Goal: Information Seeking & Learning: Learn about a topic

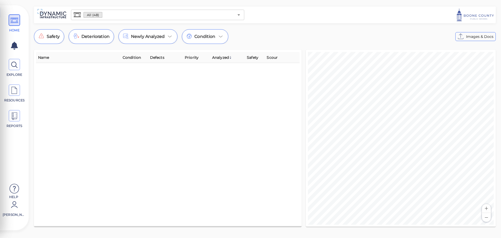
click at [109, 15] on input "text" at bounding box center [168, 14] width 132 height 7
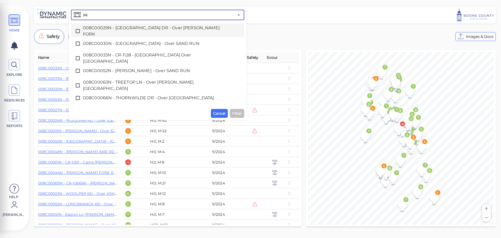
type input "[PERSON_NAME]"
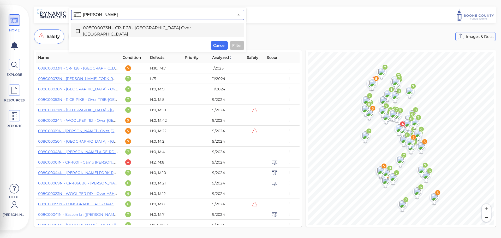
click at [110, 31] on span "008C00033N - CR-1128 - [GEOGRAPHIC_DATA] Over [GEOGRAPHIC_DATA]" at bounding box center [157, 31] width 149 height 13
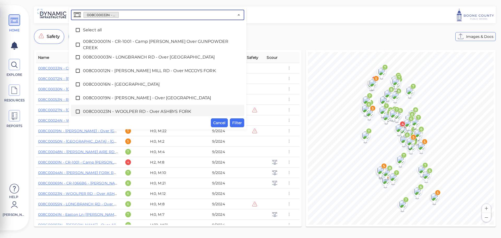
scroll to position [83, 0]
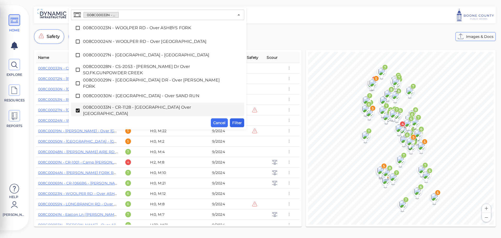
click at [239, 124] on span "Filter" at bounding box center [237, 122] width 10 height 6
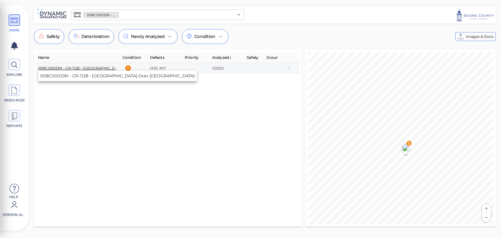
click at [92, 68] on link "008C00033N - CR-1128 - [GEOGRAPHIC_DATA] Over [GEOGRAPHIC_DATA]" at bounding box center [106, 68] width 137 height 5
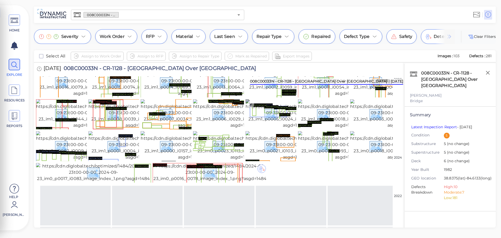
scroll to position [79, 0]
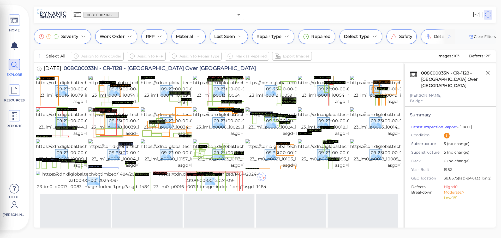
click at [109, 73] on img at bounding box center [136, 58] width 97 height 29
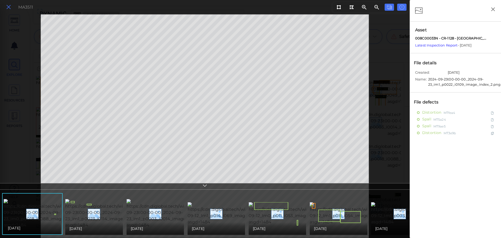
click at [5, 7] on button at bounding box center [8, 7] width 9 height 8
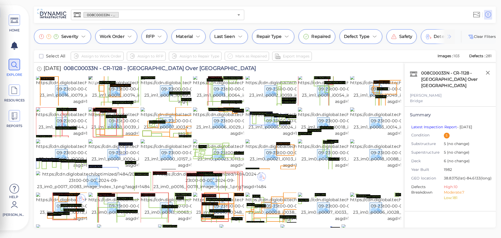
click at [102, 105] on img at bounding box center [136, 89] width 97 height 29
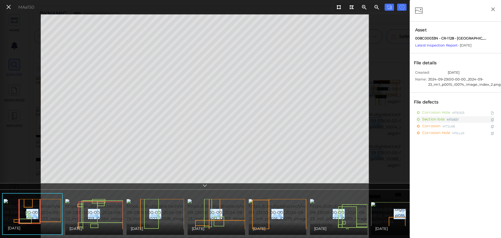
click at [204, 185] on icon at bounding box center [204, 186] width 5 height 6
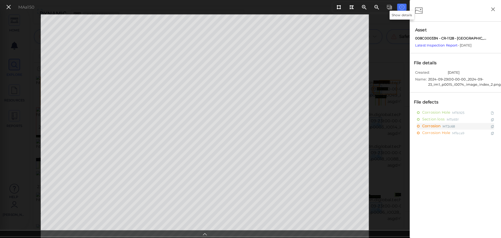
click at [404, 5] on icon at bounding box center [401, 7] width 5 height 6
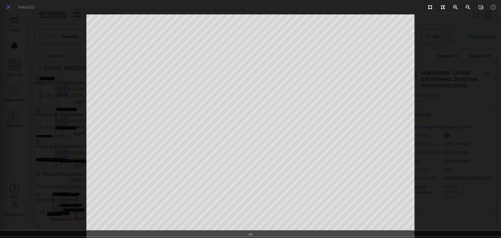
click at [10, 7] on icon at bounding box center [9, 7] width 6 height 7
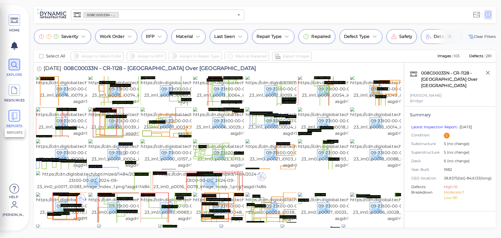
click at [17, 117] on icon at bounding box center [14, 116] width 8 height 12
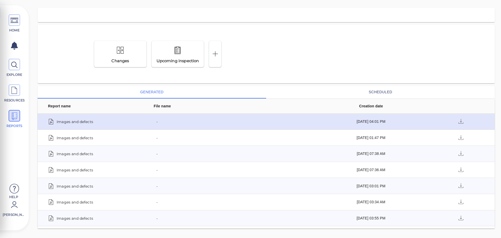
click at [81, 122] on span "Images and defects" at bounding box center [75, 121] width 37 height 7
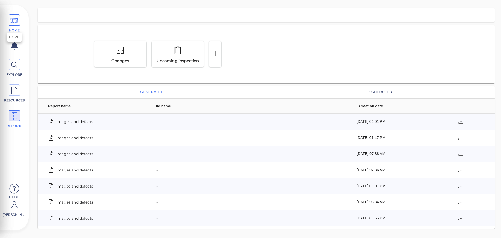
click at [14, 18] on icon at bounding box center [14, 21] width 8 height 12
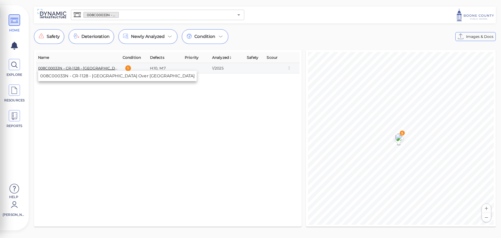
click at [84, 67] on link "008C00033N - CR-1128 - [GEOGRAPHIC_DATA] Over [GEOGRAPHIC_DATA]" at bounding box center [106, 68] width 137 height 5
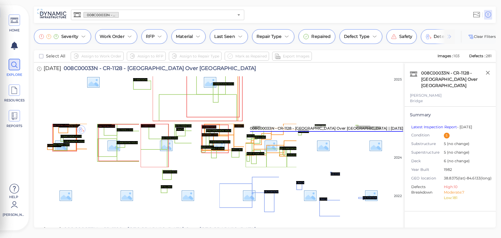
scroll to position [287, 0]
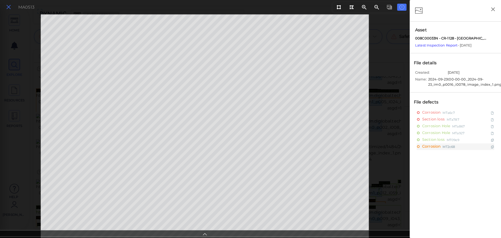
click at [8, 4] on icon at bounding box center [9, 7] width 6 height 7
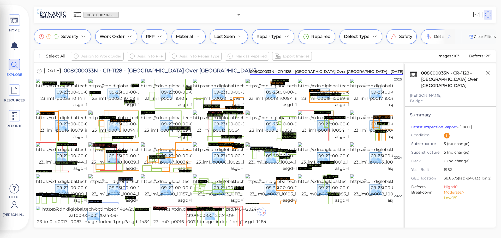
scroll to position [52, 0]
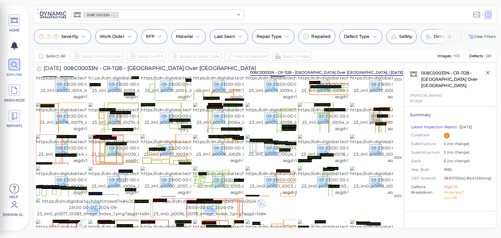
click at [123, 100] on img at bounding box center [136, 85] width 97 height 29
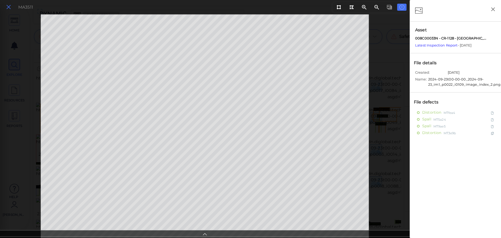
click at [11, 6] on icon at bounding box center [9, 7] width 6 height 7
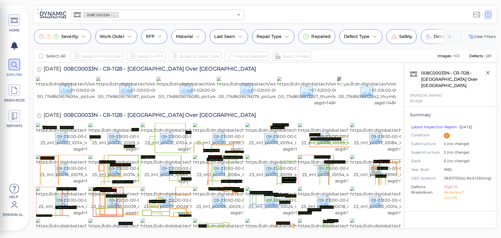
click at [356, 106] on img at bounding box center [385, 91] width 97 height 29
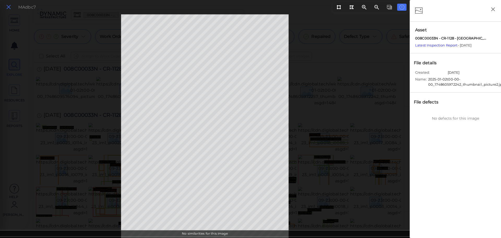
click at [7, 7] on icon at bounding box center [9, 7] width 6 height 7
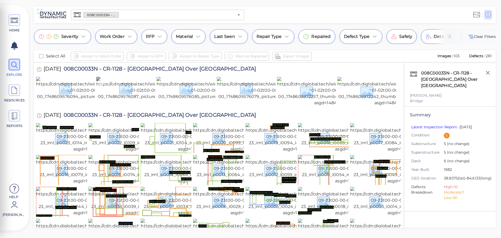
click at [114, 100] on img at bounding box center [144, 88] width 97 height 23
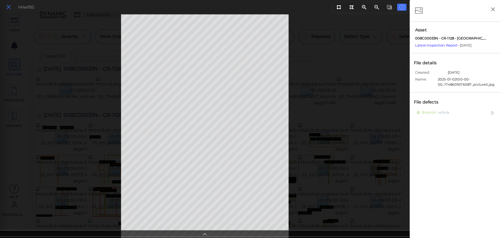
click at [11, 4] on icon at bounding box center [9, 7] width 6 height 7
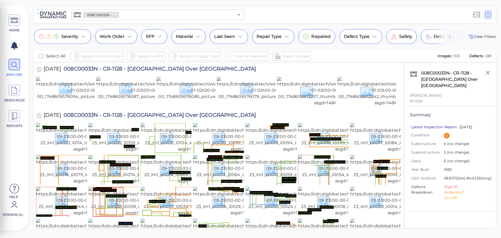
click at [440, 128] on link "Latest Inspection Report" at bounding box center [434, 126] width 46 height 5
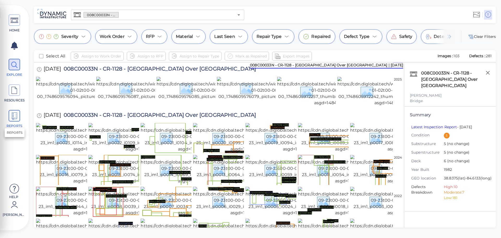
click at [16, 119] on icon at bounding box center [14, 116] width 8 height 12
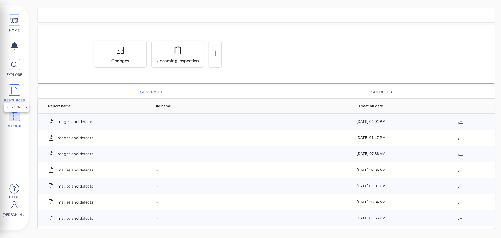
click at [20, 93] on span at bounding box center [14, 89] width 11 height 11
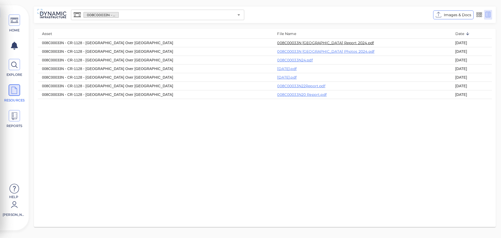
click at [323, 43] on link "008C00033N [GEOGRAPHIC_DATA] Report 2024.pdf" at bounding box center [325, 42] width 97 height 5
click at [322, 51] on link "008C00033N [GEOGRAPHIC_DATA] Photos 2024.pdf" at bounding box center [325, 51] width 97 height 5
click at [329, 41] on link "008C00033N [GEOGRAPHIC_DATA] Report 2024.pdf" at bounding box center [325, 42] width 97 height 5
click at [9, 22] on span at bounding box center [14, 19] width 11 height 11
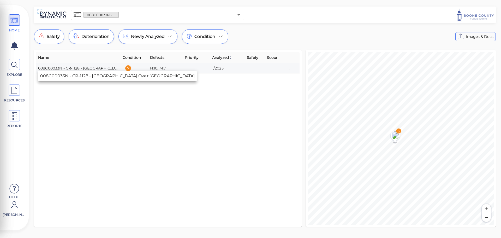
click at [86, 67] on link "008C00033N - CR-1128 - [GEOGRAPHIC_DATA] Over [GEOGRAPHIC_DATA]" at bounding box center [106, 68] width 137 height 5
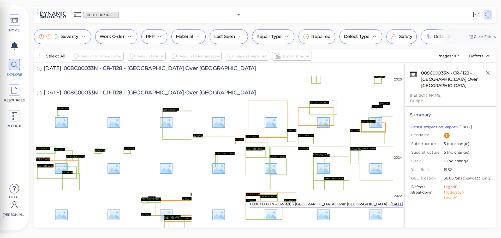
scroll to position [651, 0]
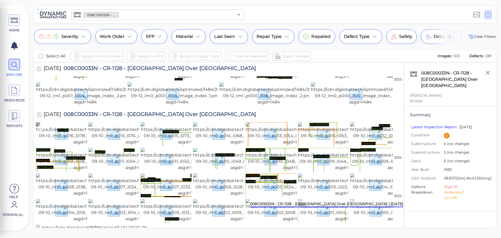
click at [71, 145] on img at bounding box center [84, 133] width 97 height 23
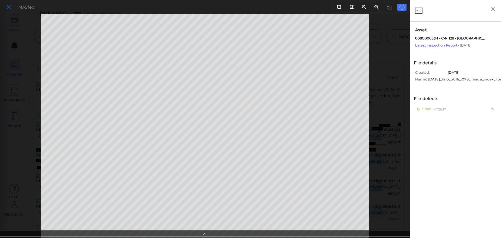
click at [9, 7] on icon at bounding box center [9, 7] width 6 height 7
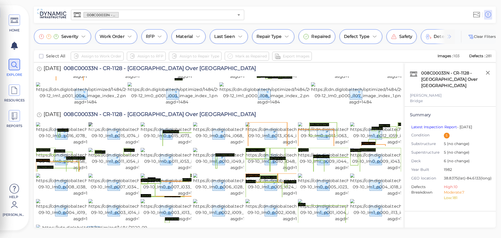
click at [104, 145] on img at bounding box center [136, 133] width 97 height 23
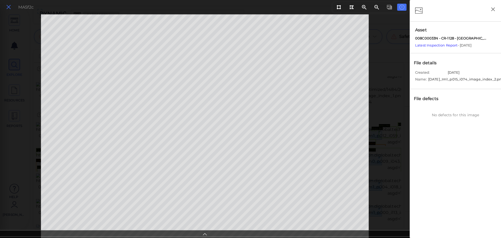
click at [9, 7] on icon at bounding box center [9, 7] width 6 height 7
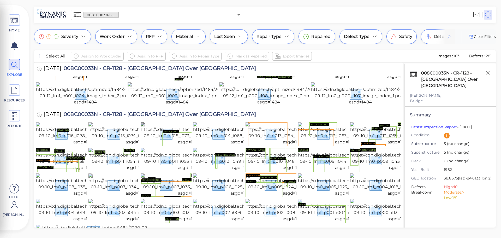
click at [173, 145] on img at bounding box center [189, 133] width 97 height 23
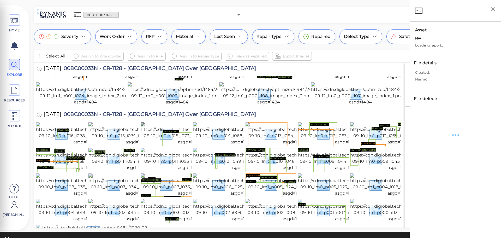
click at [156, 153] on div "HOME EXPLORE RESOURCES REPORTS Help [PERSON_NAME] How to My Display Settings Hi…" at bounding box center [250, 119] width 501 height 238
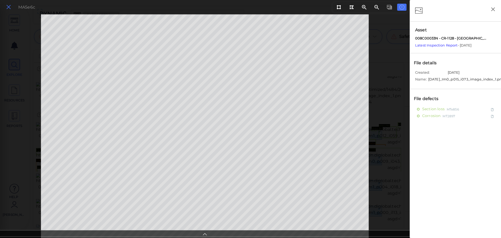
click at [9, 9] on icon at bounding box center [9, 7] width 6 height 7
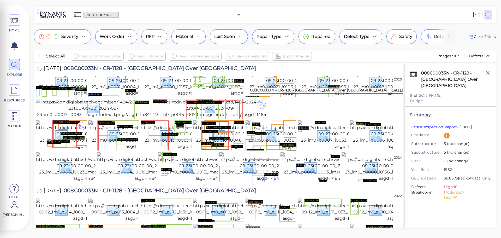
scroll to position [129, 0]
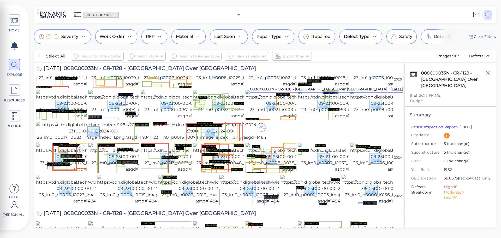
click at [161, 87] on img at bounding box center [189, 72] width 97 height 29
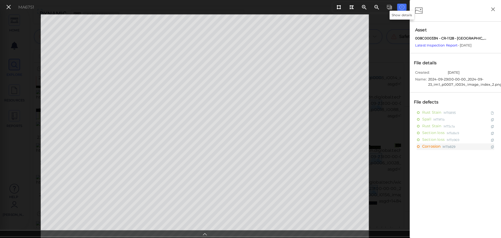
click at [402, 6] on icon at bounding box center [401, 7] width 5 height 6
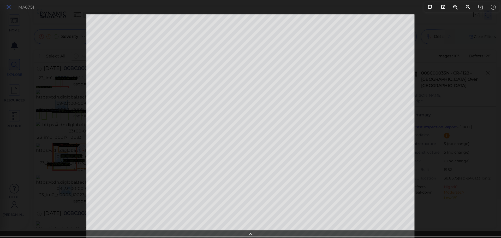
click at [9, 6] on icon at bounding box center [9, 7] width 6 height 7
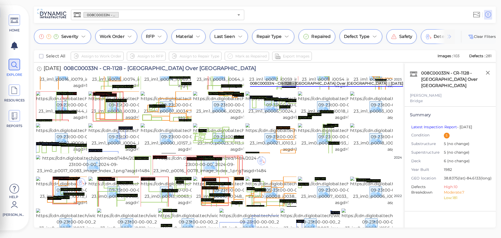
scroll to position [103, 0]
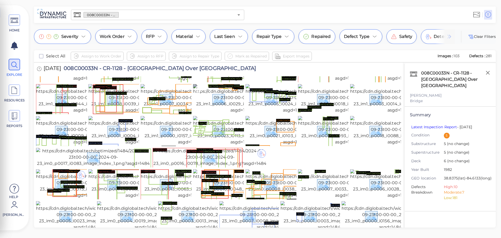
click at [218, 113] on img at bounding box center [241, 98] width 97 height 29
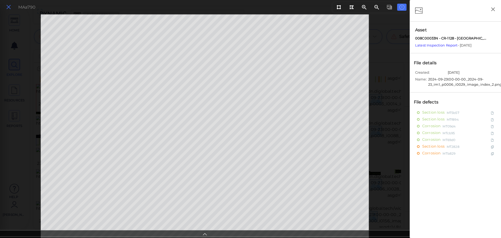
click at [7, 8] on icon at bounding box center [9, 7] width 6 height 7
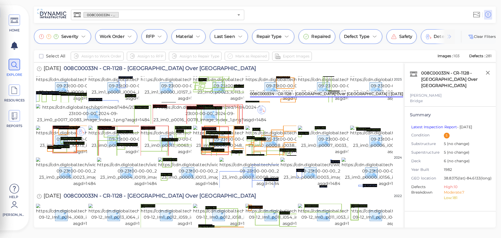
scroll to position [155, 0]
